Goal: Task Accomplishment & Management: Manage account settings

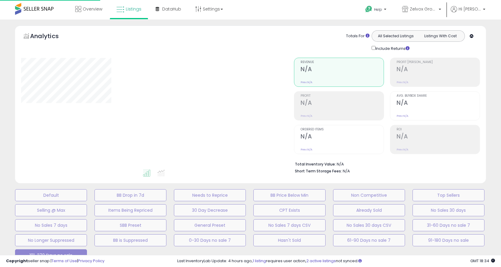
select select "**"
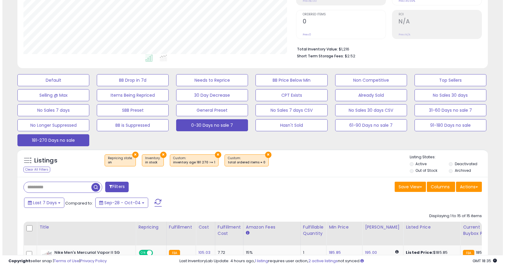
scroll to position [120, 0]
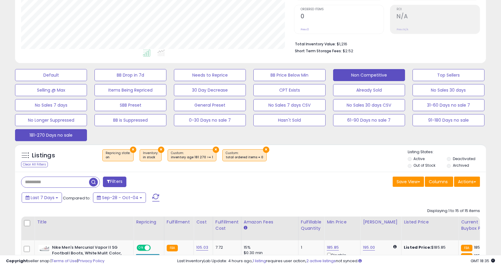
click at [378, 76] on button "Non Competitive" at bounding box center [369, 75] width 72 height 12
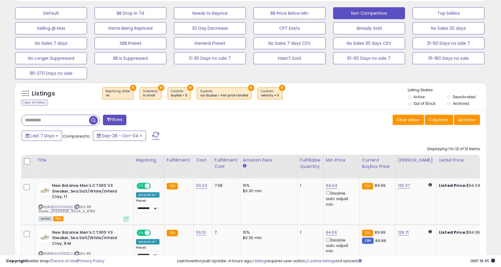
scroll to position [271, 0]
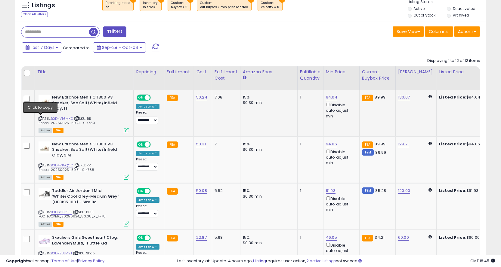
click at [39, 119] on icon at bounding box center [41, 118] width 4 height 3
drag, startPoint x: 412, startPoint y: 97, endPoint x: 395, endPoint y: 97, distance: 17.7
click at [395, 97] on td "130.07" at bounding box center [415, 113] width 41 height 46
copy link "130.07"
click at [412, 100] on div "130.07" at bounding box center [415, 97] width 34 height 5
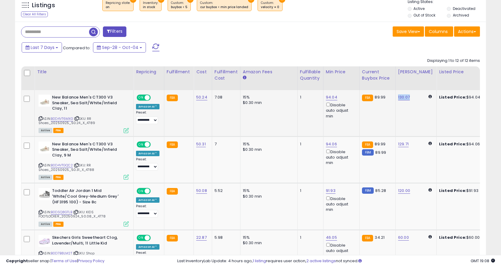
drag, startPoint x: 410, startPoint y: 97, endPoint x: 395, endPoint y: 99, distance: 15.1
click at [395, 99] on td "130.07" at bounding box center [415, 113] width 41 height 46
copy link "130.07"
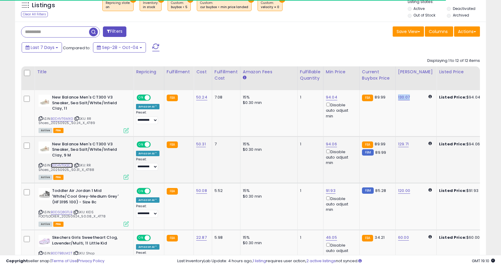
click at [58, 165] on link "B0D4VTGQC2" at bounding box center [62, 165] width 22 height 5
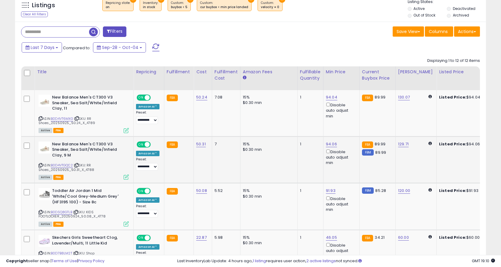
click at [39, 165] on icon at bounding box center [41, 165] width 4 height 3
drag, startPoint x: 408, startPoint y: 145, endPoint x: 395, endPoint y: 146, distance: 12.4
click at [398, 146] on div "129.71" at bounding box center [415, 144] width 34 height 5
copy link "129.71"
